Goal: Task Accomplishment & Management: Complete application form

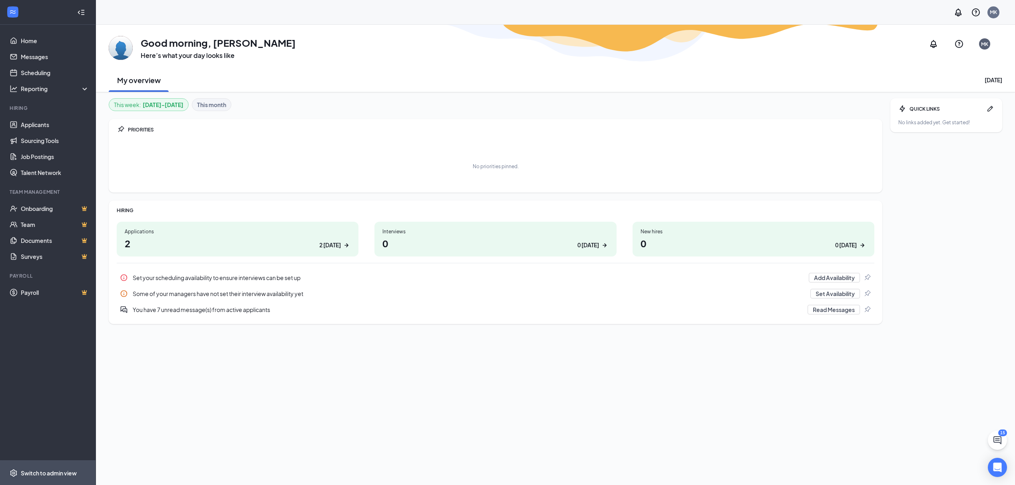
click at [47, 472] on div "Switch to admin view" at bounding box center [49, 473] width 56 height 8
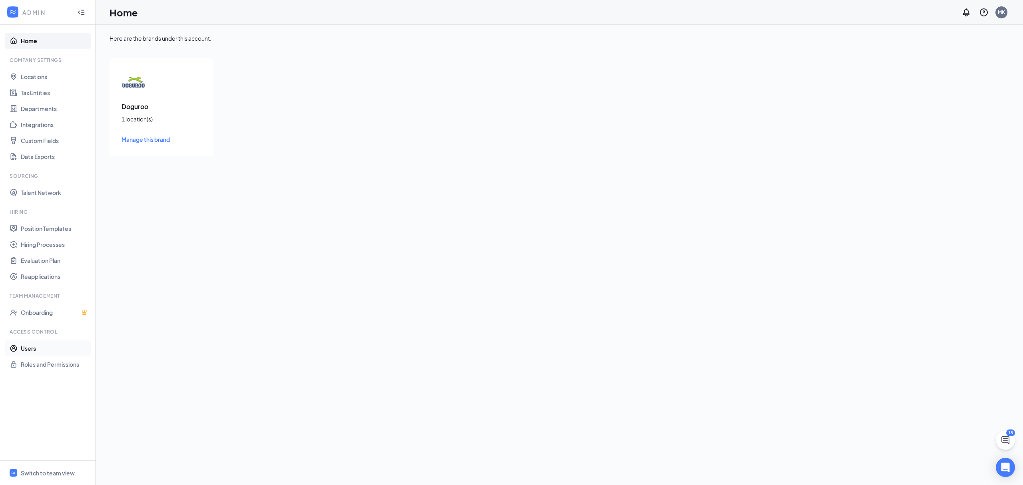
click at [21, 351] on link "Users" at bounding box center [55, 348] width 68 height 16
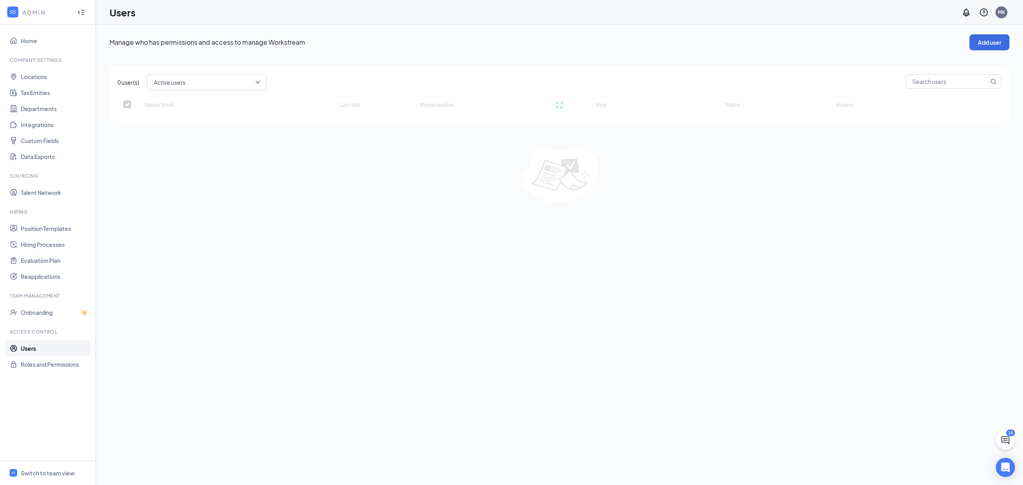
checkbox input "false"
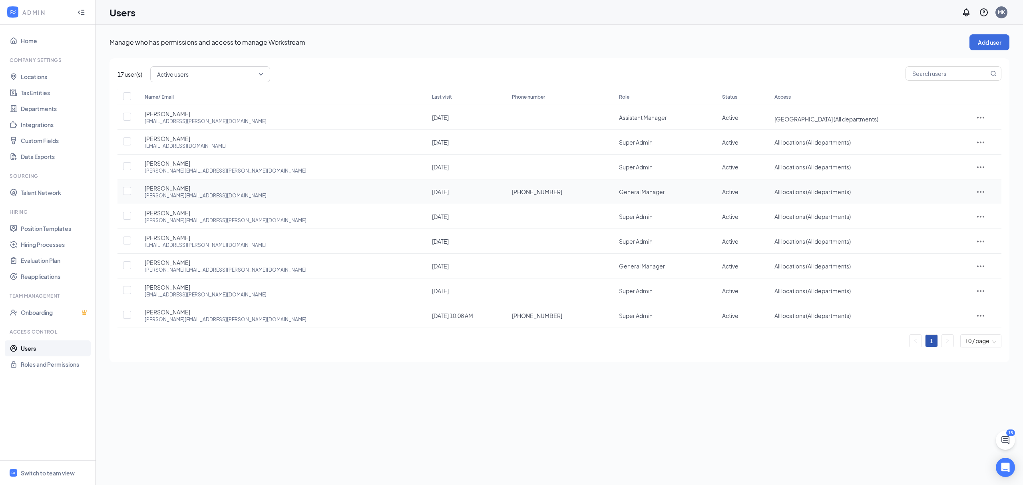
click at [976, 193] on icon "ActionsIcon" at bounding box center [981, 192] width 10 height 10
click at [977, 247] on span "Disable" at bounding box center [974, 246] width 20 height 7
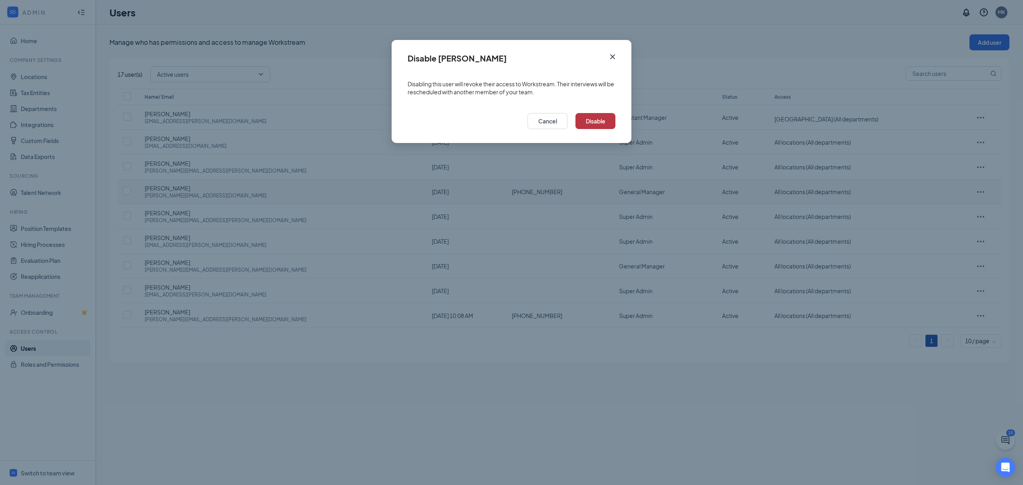
click at [603, 125] on button "Disable" at bounding box center [595, 121] width 40 height 16
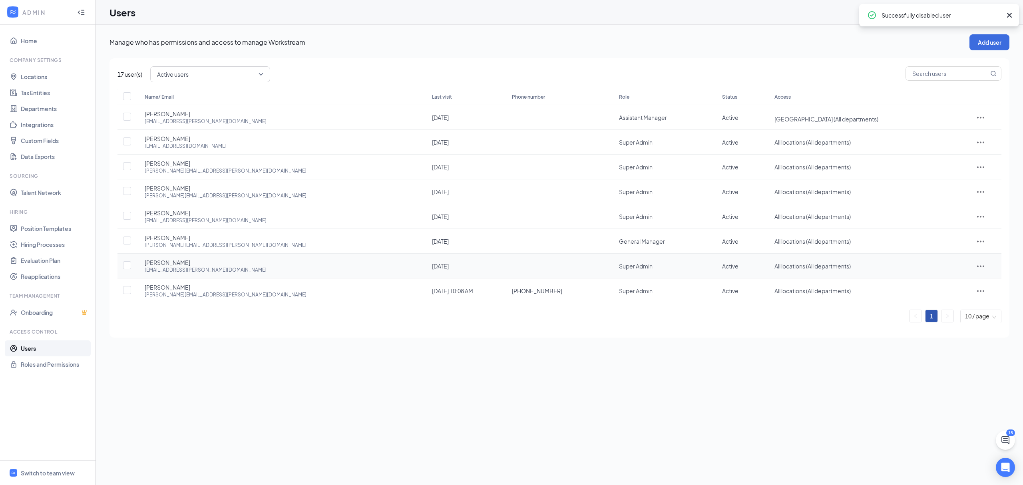
click at [977, 266] on icon "ActionsIcon" at bounding box center [981, 266] width 10 height 10
click at [972, 322] on span "Disable" at bounding box center [974, 320] width 20 height 7
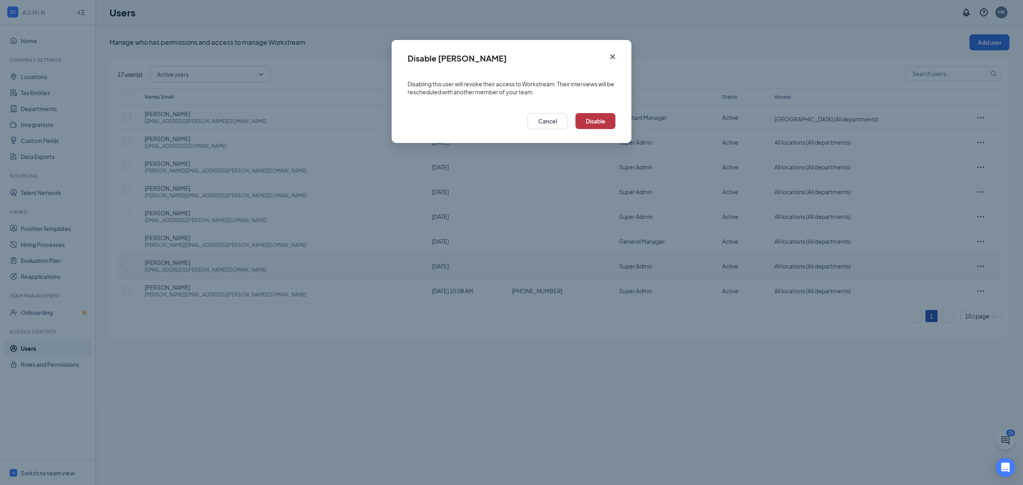
click at [605, 119] on button "Disable" at bounding box center [595, 121] width 40 height 16
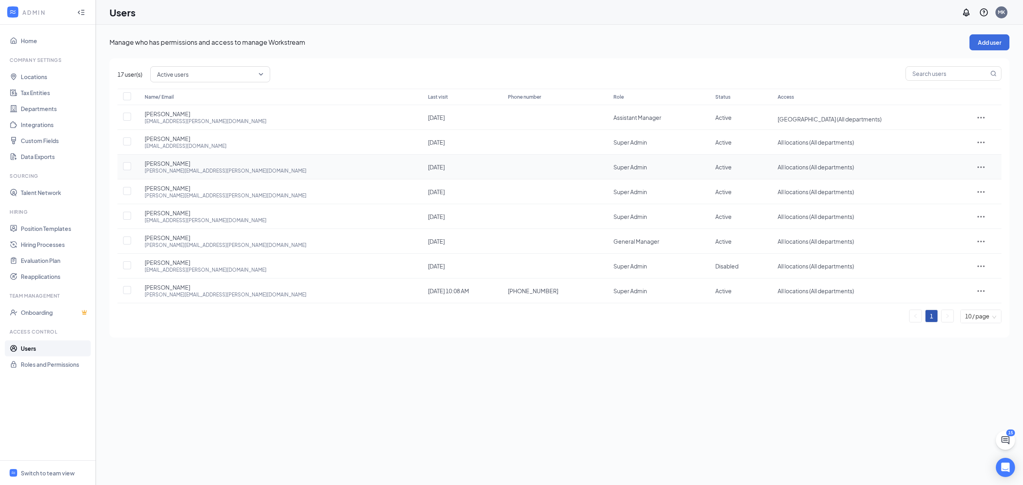
click at [976, 169] on icon "ActionsIcon" at bounding box center [981, 167] width 10 height 10
click at [976, 218] on span "Disable" at bounding box center [975, 220] width 20 height 7
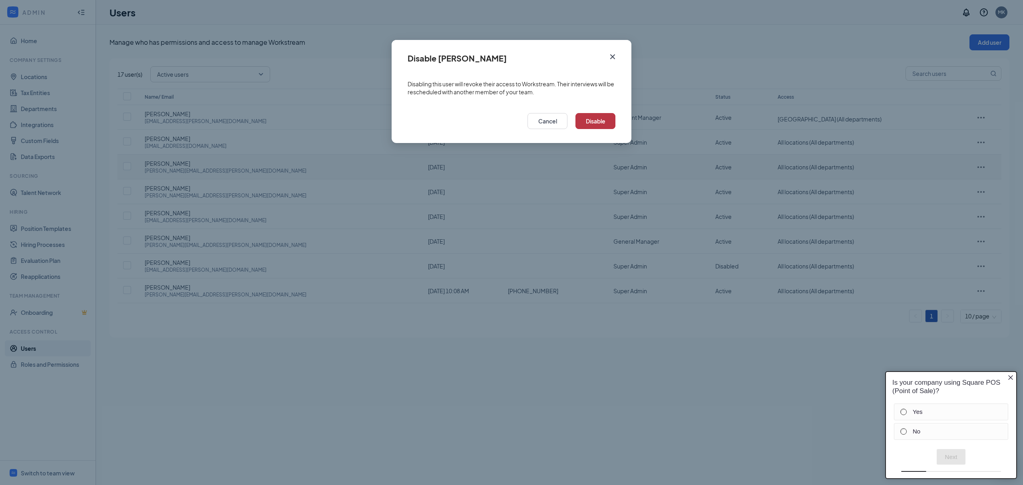
click at [601, 123] on button "Disable" at bounding box center [595, 121] width 40 height 16
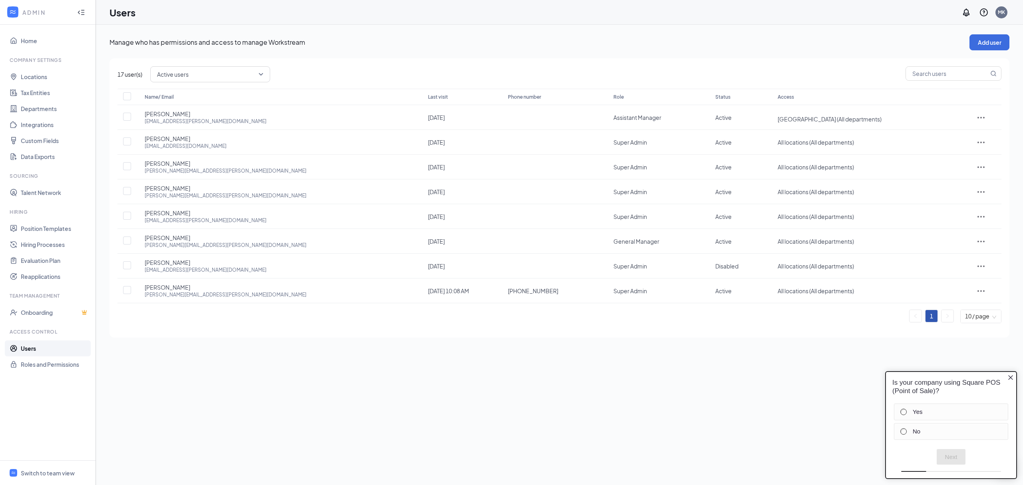
click at [1009, 374] on icon "Close button" at bounding box center [1010, 377] width 6 height 6
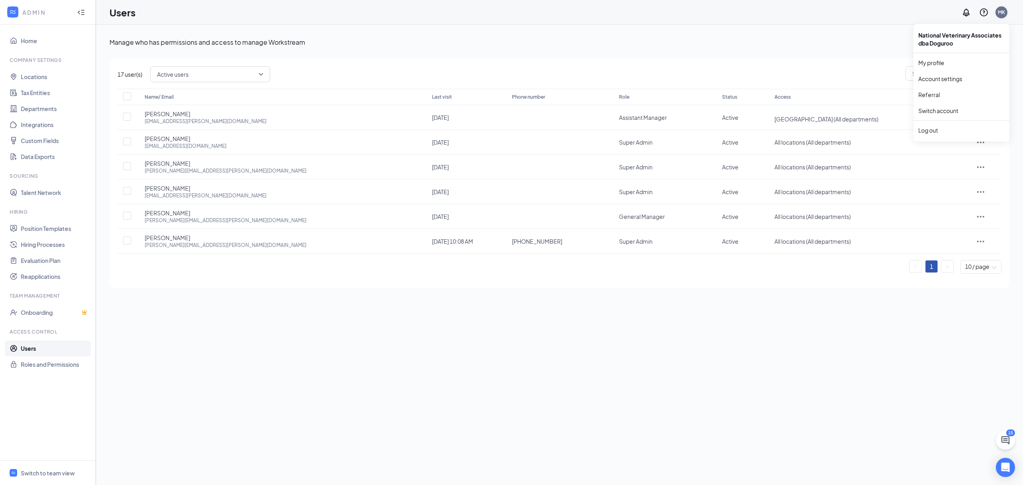
click at [1003, 14] on div "MK" at bounding box center [1001, 12] width 7 height 7
click at [939, 113] on link "Switch account" at bounding box center [938, 110] width 40 height 7
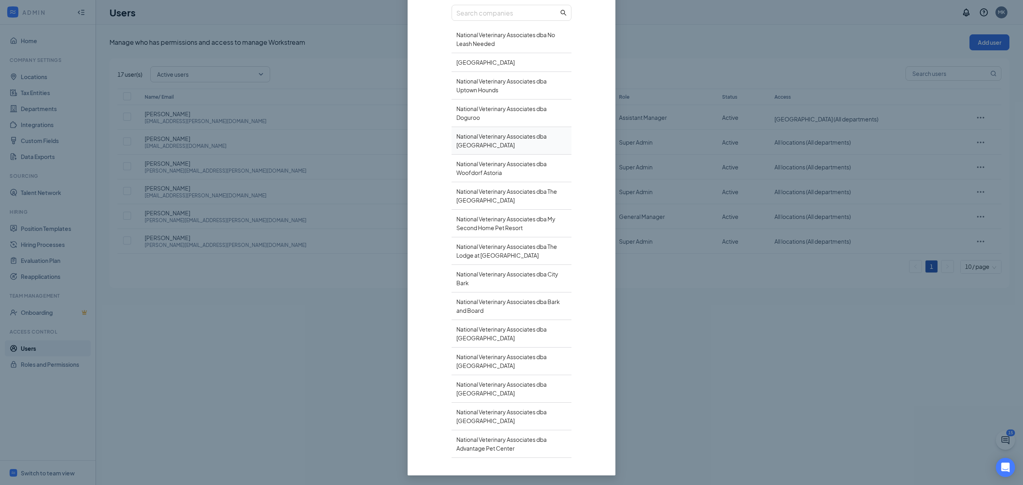
scroll to position [101, 0]
click at [478, 141] on div "National Veterinary Associates dba [GEOGRAPHIC_DATA]" at bounding box center [512, 141] width 120 height 28
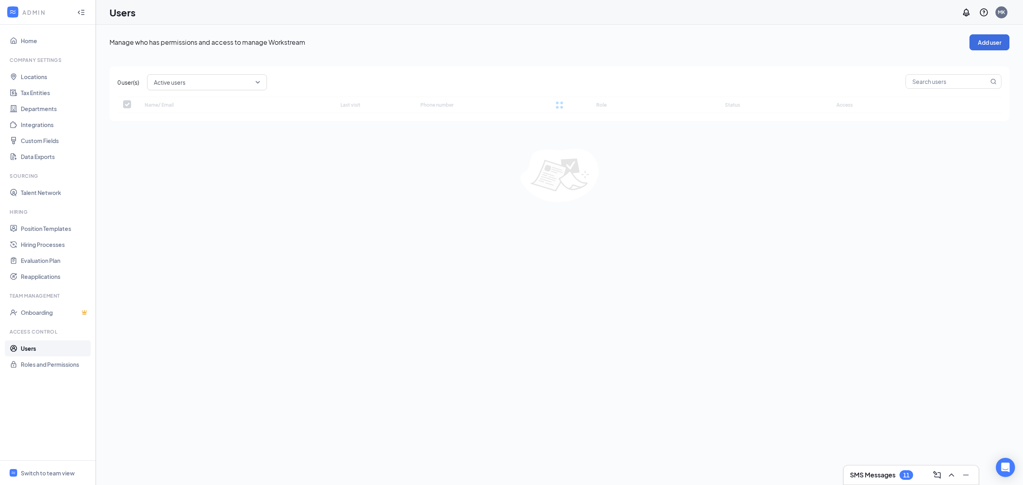
checkbox input "false"
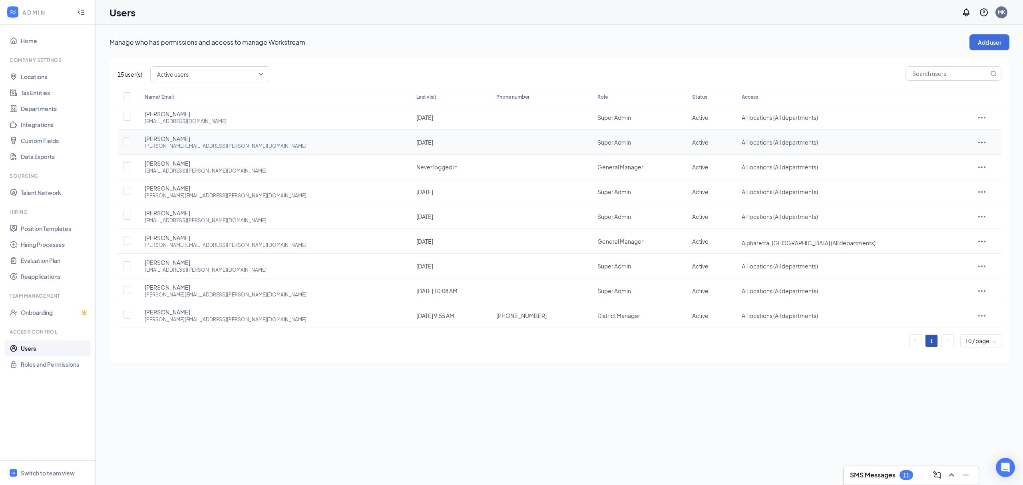
click at [977, 142] on icon "ActionsIcon" at bounding box center [982, 142] width 10 height 10
click at [973, 197] on span "Disable" at bounding box center [975, 196] width 20 height 7
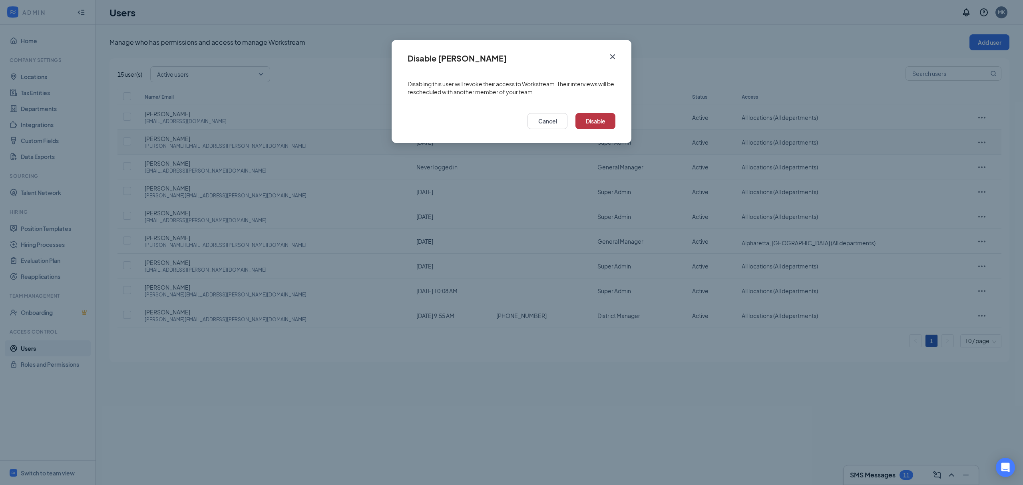
click at [603, 125] on button "Disable" at bounding box center [595, 121] width 40 height 16
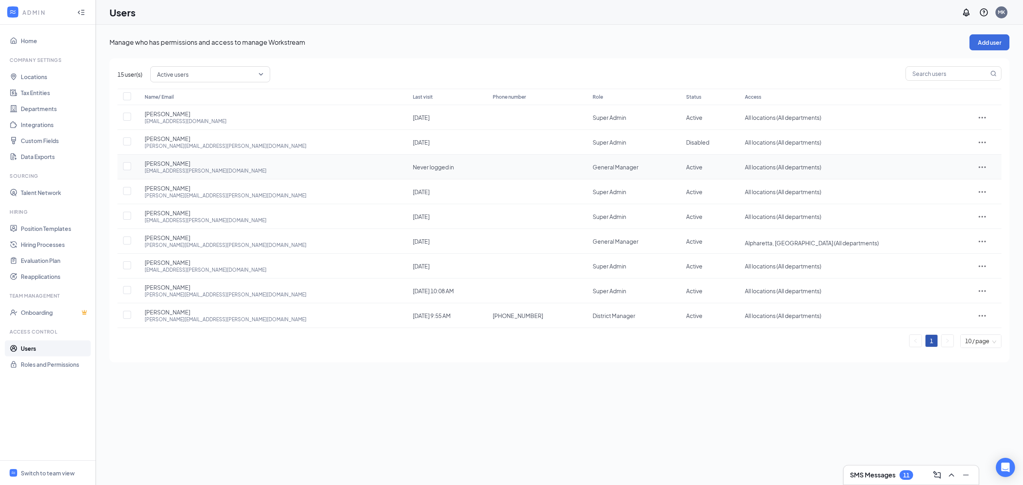
click at [979, 168] on icon "ActionsIcon" at bounding box center [982, 167] width 7 height 2
click at [980, 221] on span "Disable" at bounding box center [975, 220] width 20 height 7
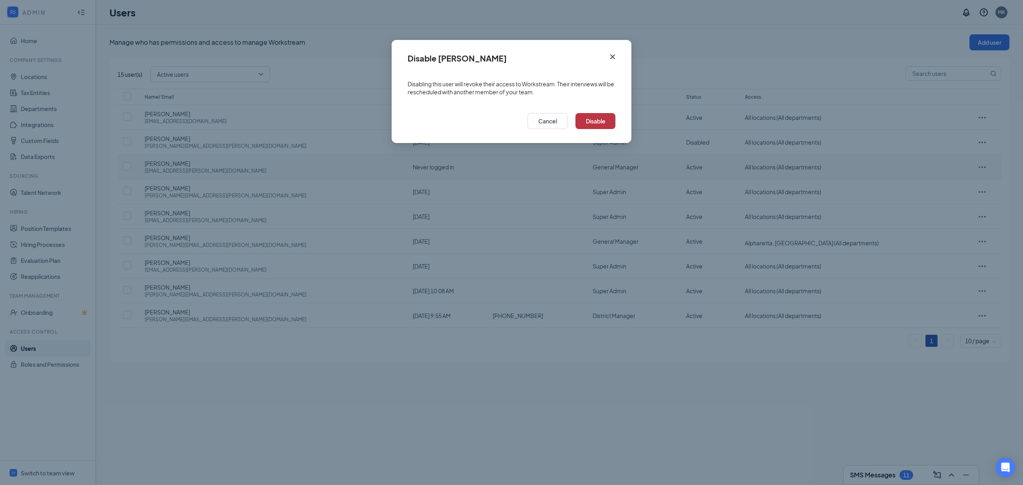
click at [598, 121] on button "Disable" at bounding box center [595, 121] width 40 height 16
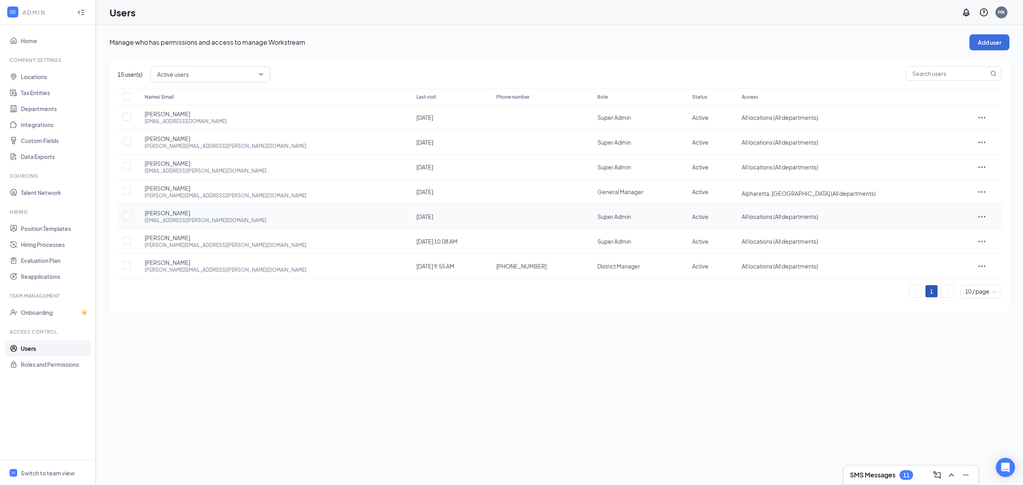
click at [977, 215] on icon "ActionsIcon" at bounding box center [982, 217] width 10 height 10
click at [975, 271] on span "Disable" at bounding box center [975, 270] width 20 height 7
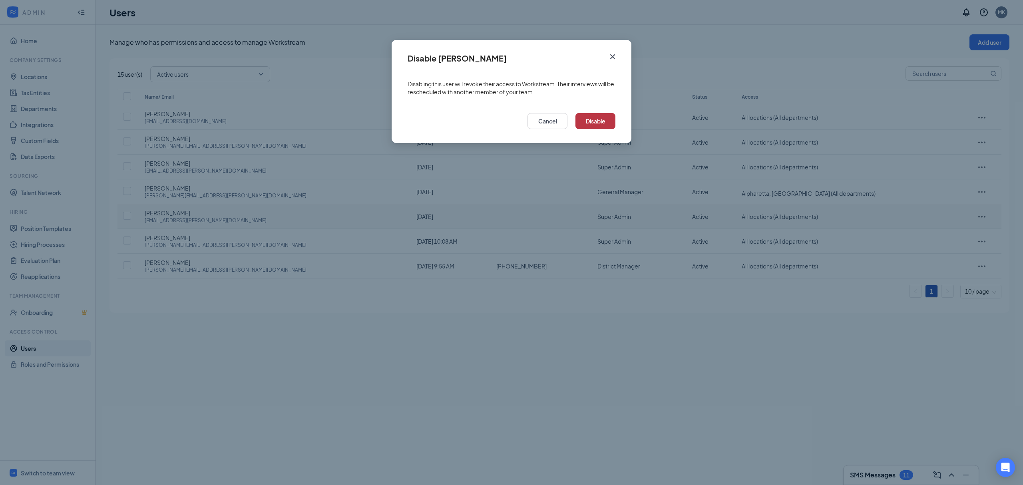
click at [598, 123] on button "Disable" at bounding box center [595, 121] width 40 height 16
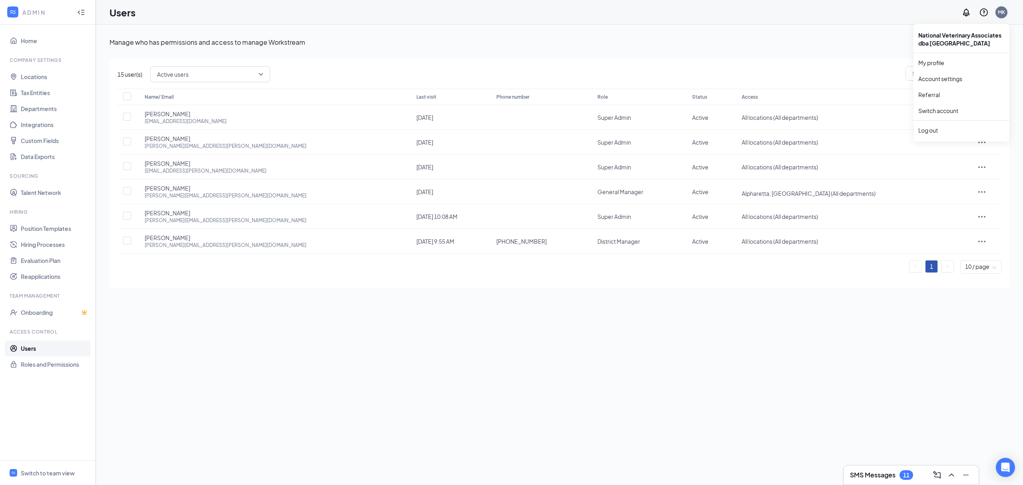
click at [1003, 15] on div "MK" at bounding box center [1001, 12] width 7 height 7
click at [934, 111] on link "Switch account" at bounding box center [938, 110] width 40 height 7
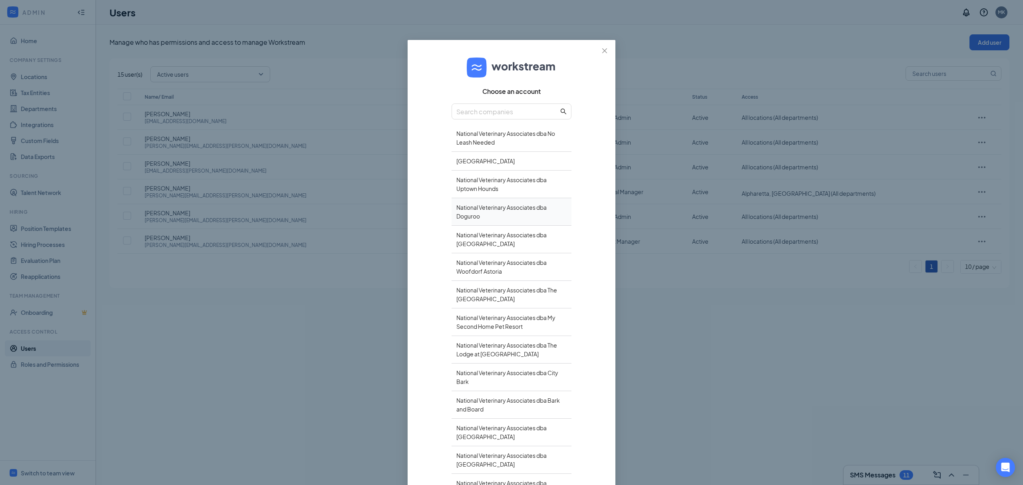
click at [475, 213] on div "National Veterinary Associates dba Doguroo" at bounding box center [512, 212] width 120 height 28
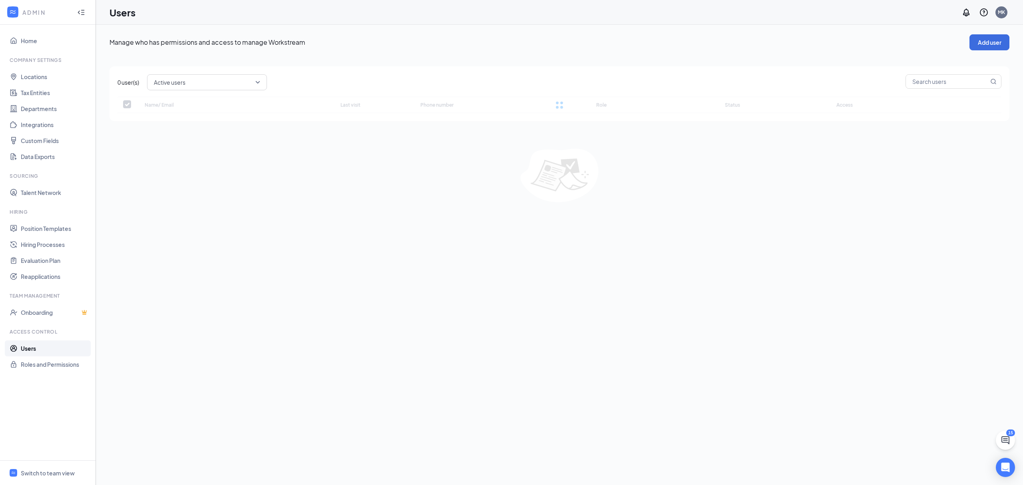
checkbox input "false"
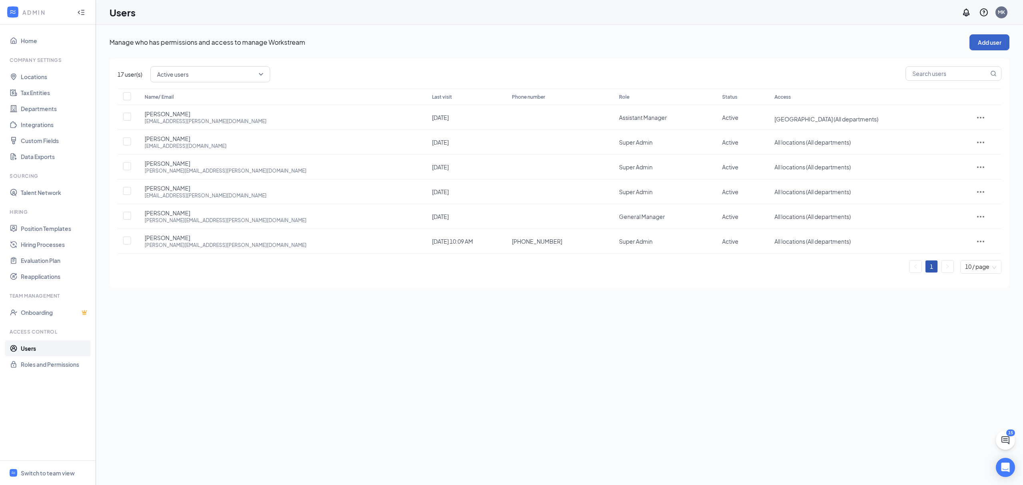
click at [987, 39] on button "Add user" at bounding box center [989, 42] width 40 height 16
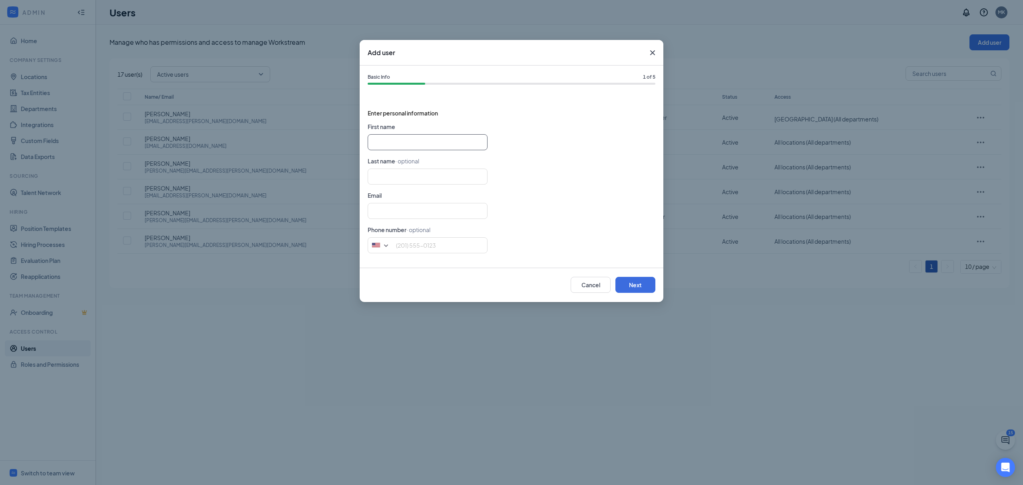
click at [412, 139] on input "text" at bounding box center [428, 142] width 120 height 16
type input "Tory"
type input "Illiano"
type input "[EMAIL_ADDRESS][PERSON_NAME][DOMAIN_NAME]"
click at [635, 278] on button "Next" at bounding box center [635, 285] width 40 height 16
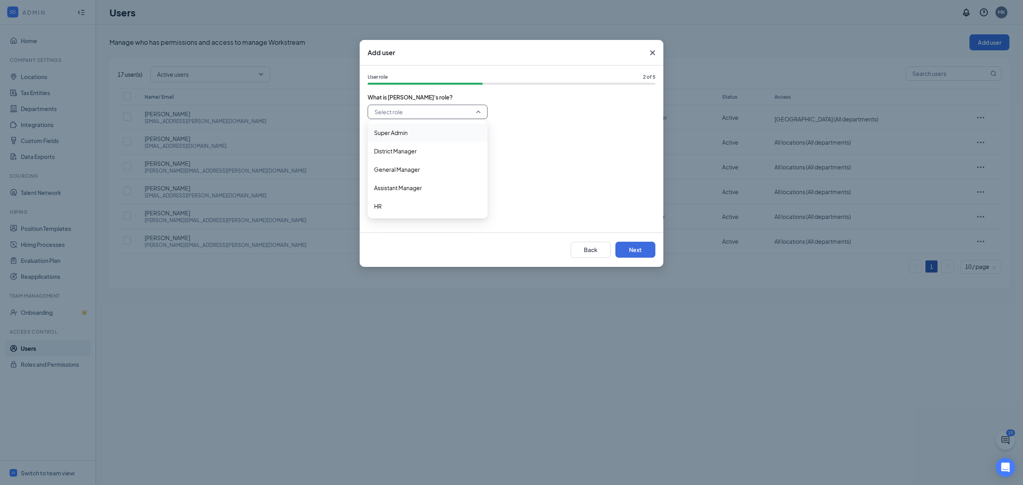
click at [476, 111] on input "search" at bounding box center [424, 112] width 105 height 14
click at [404, 170] on span "General Manager" at bounding box center [397, 169] width 46 height 9
click at [632, 248] on button "Next" at bounding box center [635, 250] width 40 height 16
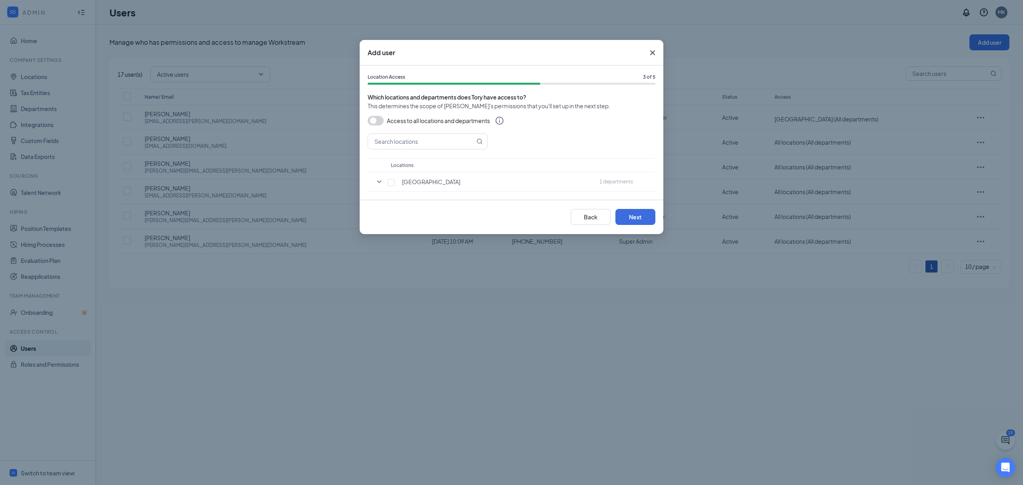
click at [378, 119] on button "button" at bounding box center [376, 121] width 16 height 10
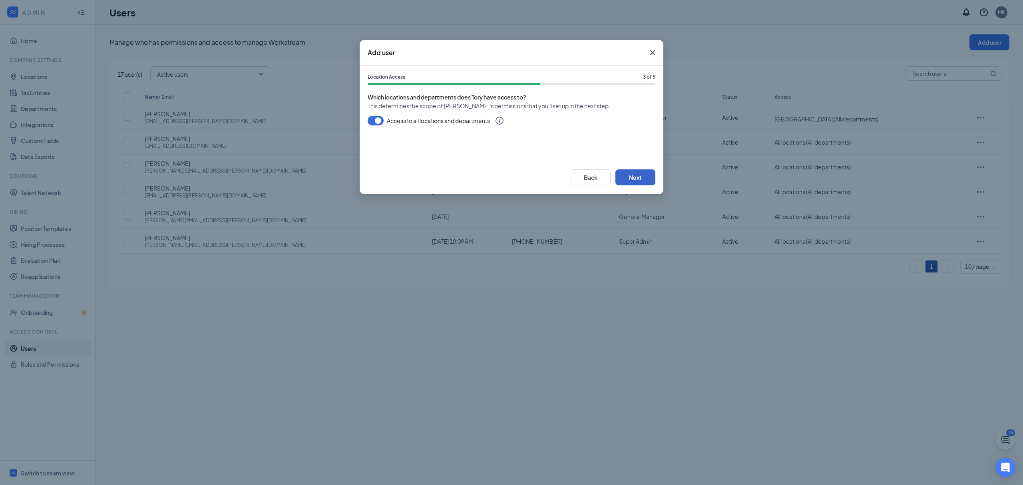
click at [635, 175] on button "Next" at bounding box center [635, 177] width 40 height 16
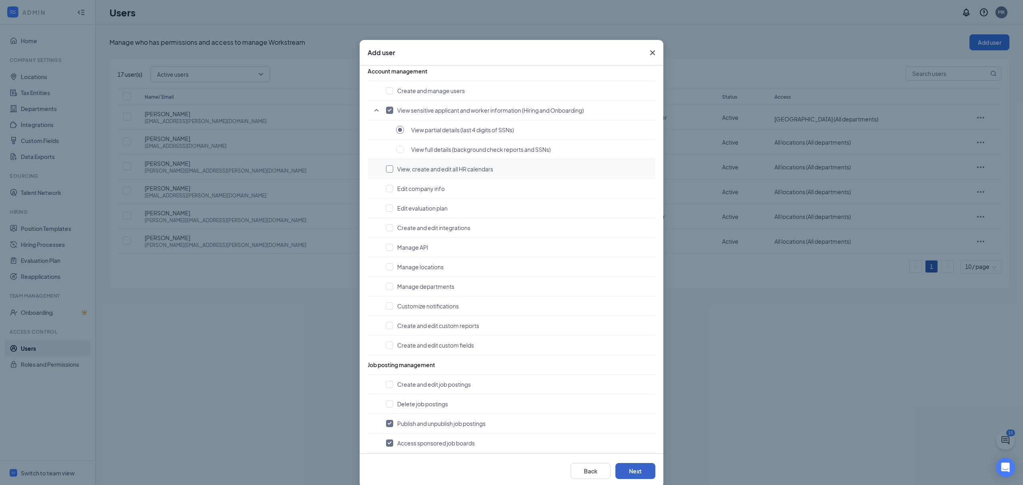
scroll to position [53, 0]
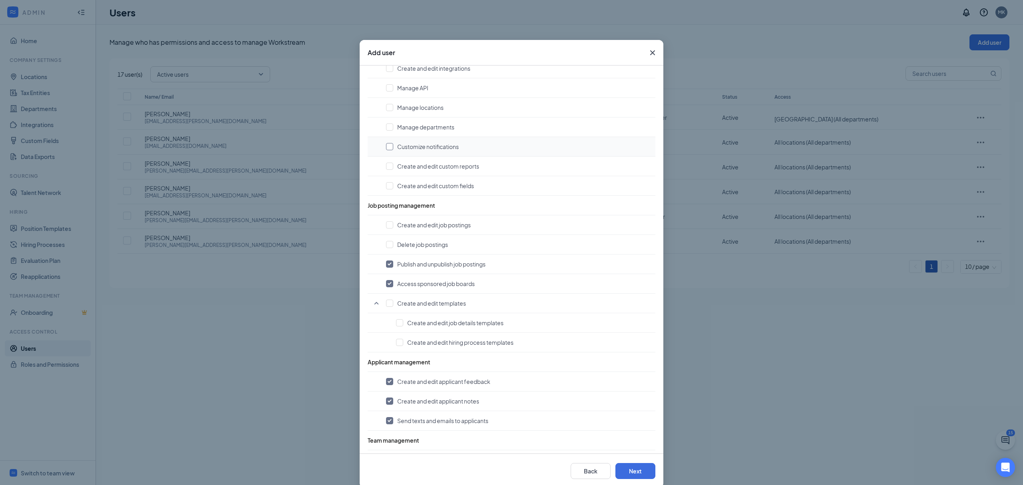
click at [386, 149] on input "checkbox" at bounding box center [389, 146] width 7 height 7
checkbox input "true"
click at [386, 168] on input "checkbox" at bounding box center [389, 165] width 7 height 7
click at [386, 166] on input "checkbox" at bounding box center [389, 165] width 7 height 7
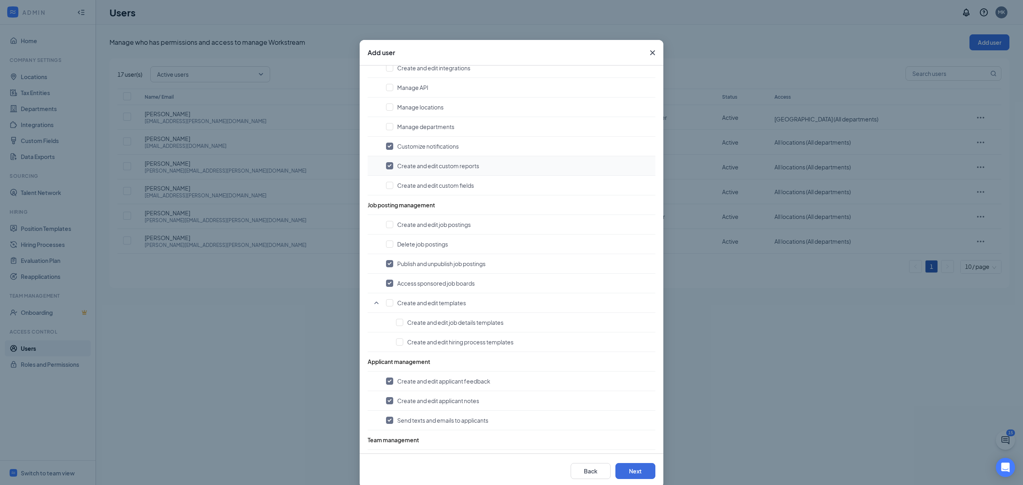
checkbox input "false"
click at [387, 226] on input "checkbox" at bounding box center [389, 224] width 7 height 7
checkbox input "true"
click at [386, 248] on input "checkbox" at bounding box center [389, 244] width 7 height 7
checkbox input "true"
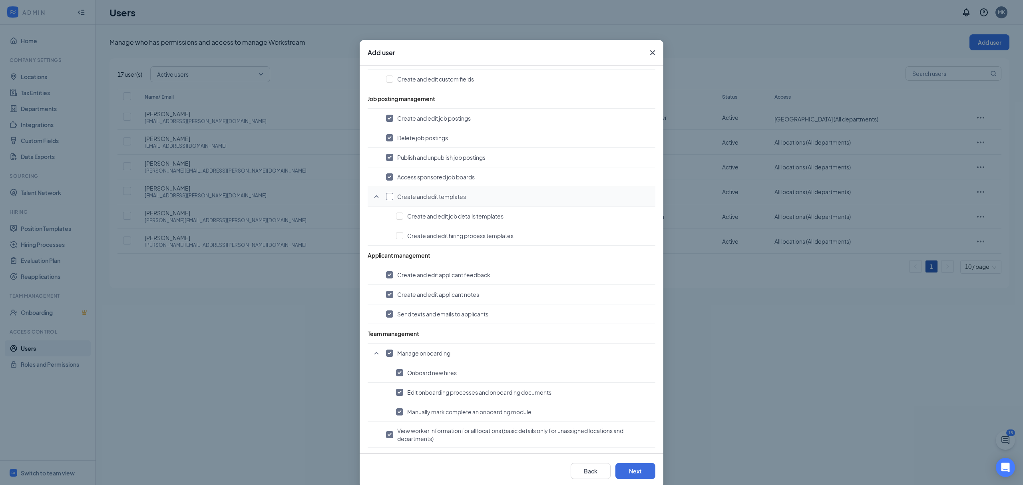
scroll to position [318, 0]
click at [387, 199] on input "checkbox" at bounding box center [389, 196] width 7 height 7
checkbox input "true"
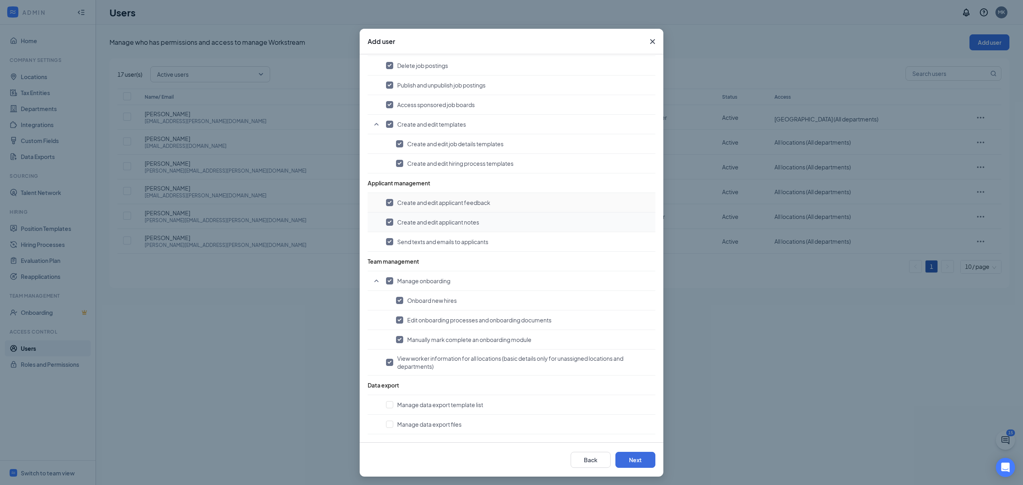
scroll to position [12, 0]
click at [630, 459] on button "Next" at bounding box center [635, 459] width 40 height 16
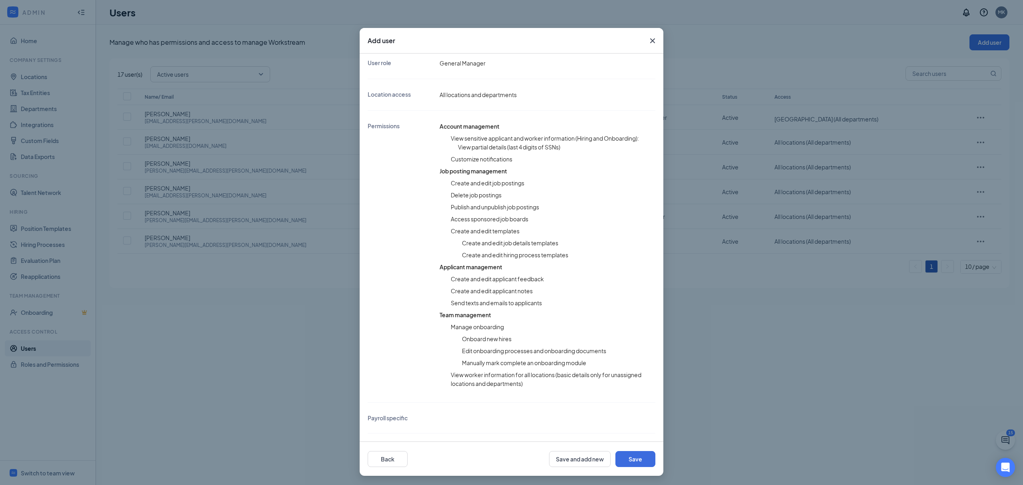
scroll to position [121, 0]
click at [631, 458] on button "Save" at bounding box center [635, 459] width 40 height 16
